Goal: Navigation & Orientation: Go to known website

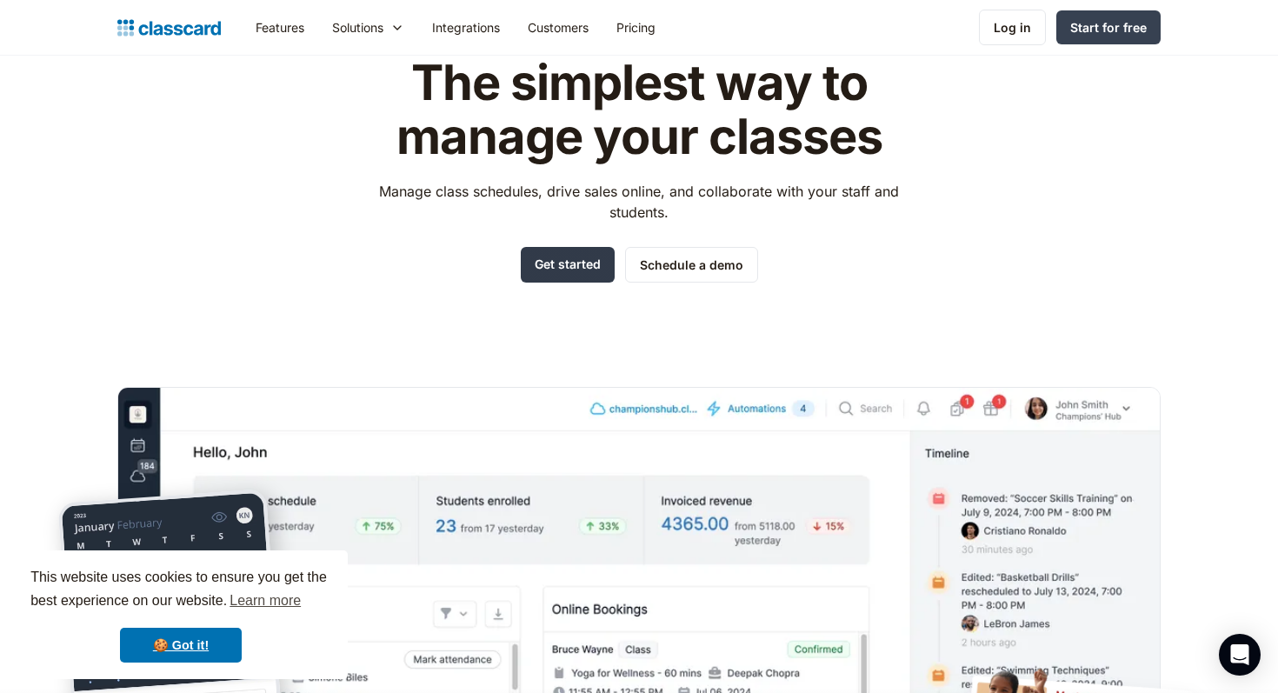
scroll to position [77, 0]
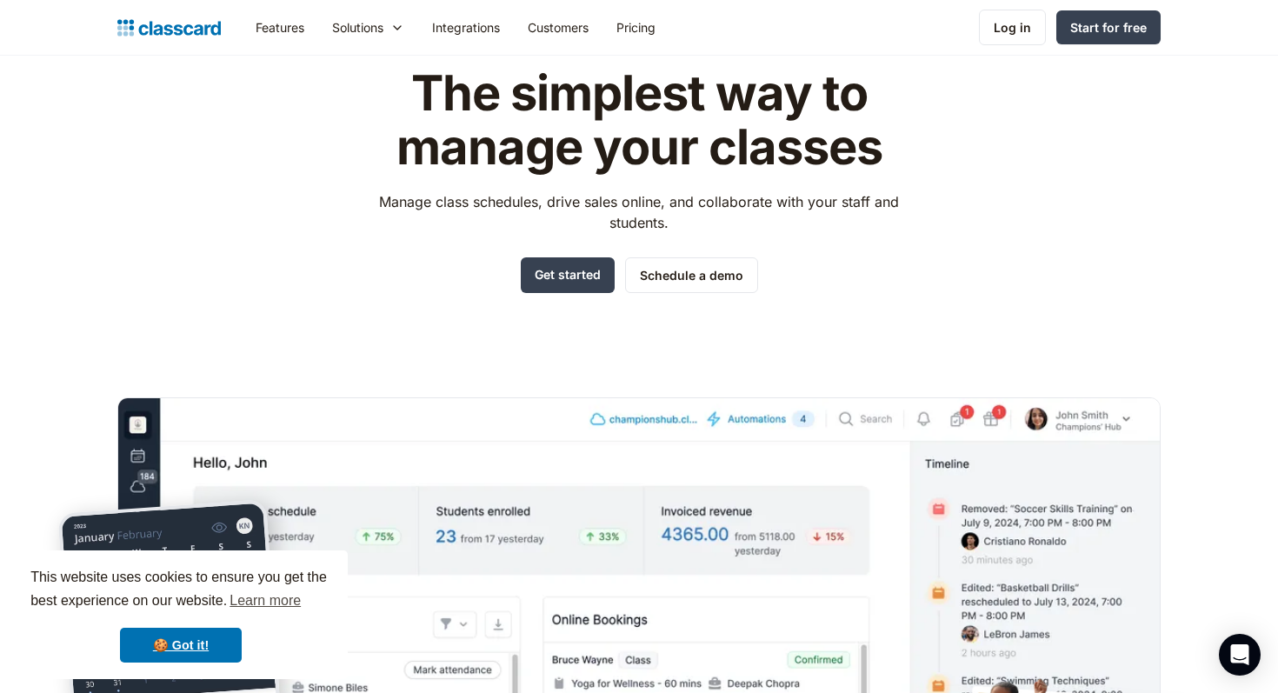
click at [1128, 46] on nav "Features Resources Blog The latest industry news, updates and info. Customer st…" at bounding box center [701, 27] width 919 height 39
click at [982, 37] on link "Log in" at bounding box center [1012, 28] width 67 height 36
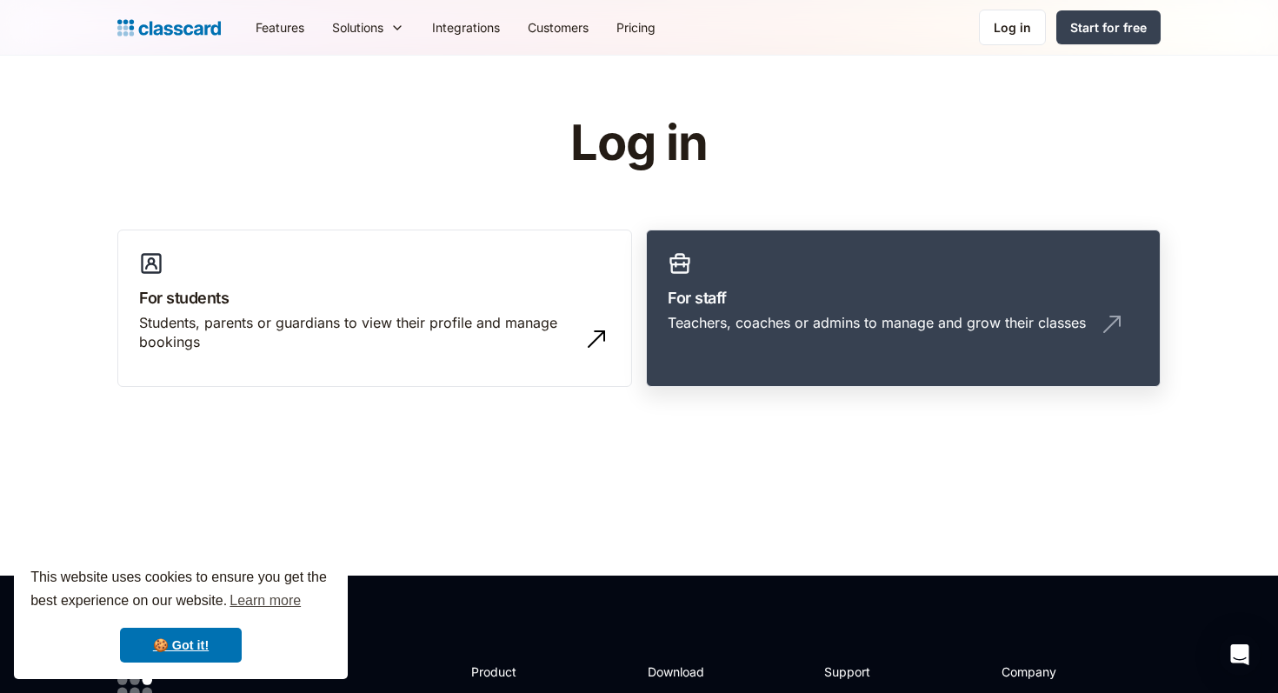
click at [816, 328] on div "Teachers, coaches or admins to manage and grow their classes" at bounding box center [877, 322] width 418 height 19
